Goal: Browse casually

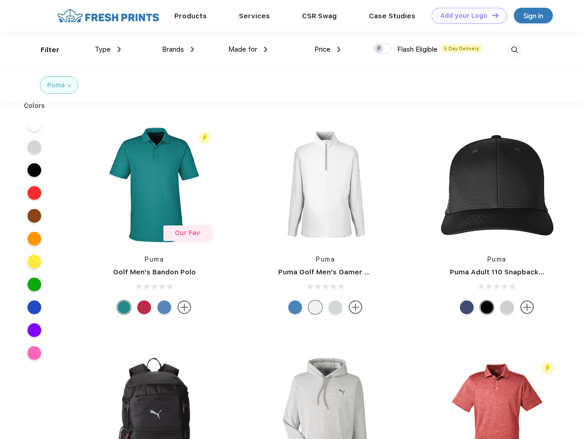
click at [466, 16] on link "Add your Logo Design Tool" at bounding box center [470, 16] width 76 height 16
click at [0, 0] on div "Design Tool" at bounding box center [0, 0] width 0 height 0
click at [491, 15] on link "Add your Logo Design Tool" at bounding box center [470, 16] width 76 height 16
click at [44, 50] on div "Filter" at bounding box center [50, 50] width 19 height 11
click at [108, 49] on span "Type" at bounding box center [103, 49] width 16 height 8
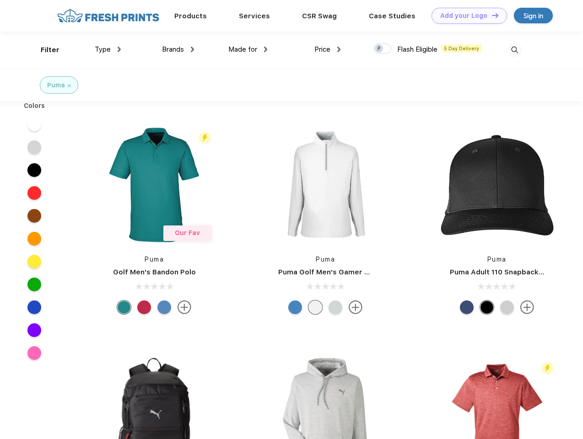
click at [178, 49] on span "Brands" at bounding box center [173, 49] width 22 height 8
click at [248, 49] on span "Made for" at bounding box center [242, 49] width 29 height 8
click at [328, 49] on span "Price" at bounding box center [322, 49] width 16 height 8
click at [383, 49] on div at bounding box center [382, 48] width 18 height 10
click at [379, 49] on input "checkbox" at bounding box center [376, 46] width 6 height 6
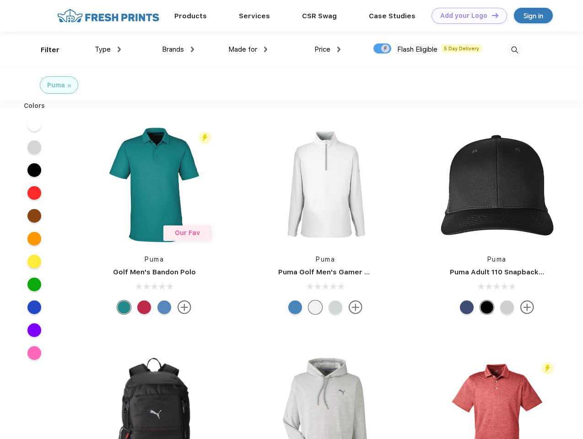
click at [514, 50] on img at bounding box center [514, 50] width 15 height 15
